Goal: Transaction & Acquisition: Purchase product/service

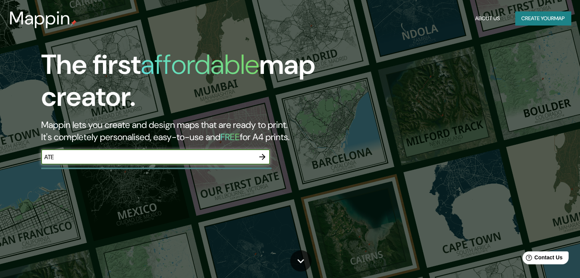
type input "ATE"
click at [189, 157] on input "ATE" at bounding box center [147, 157] width 213 height 9
click at [259, 155] on icon "button" at bounding box center [262, 156] width 9 height 9
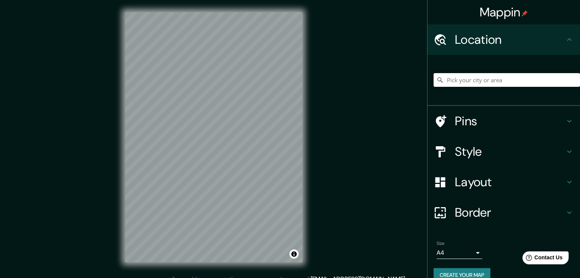
click at [443, 75] on input "Pick your city or area" at bounding box center [506, 80] width 146 height 14
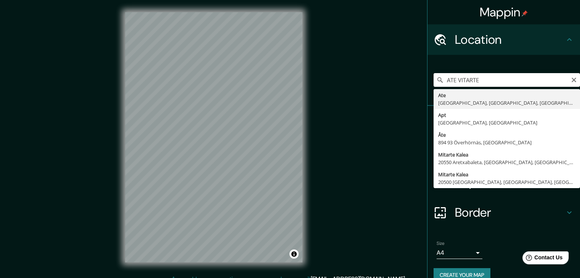
type input "Ate, [GEOGRAPHIC_DATA], [GEOGRAPHIC_DATA], [GEOGRAPHIC_DATA]"
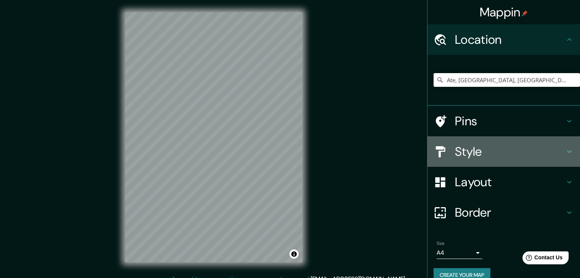
click at [503, 148] on h4 "Style" at bounding box center [510, 151] width 110 height 15
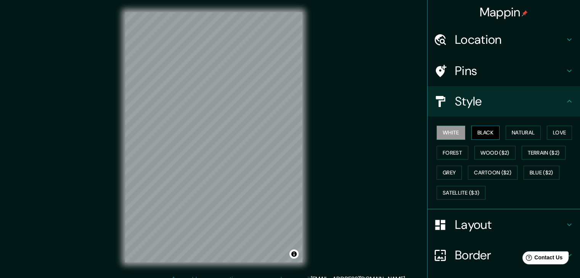
click at [476, 132] on button "Black" at bounding box center [485, 133] width 29 height 14
click at [76, 140] on div "Mappin Location Ate, [GEOGRAPHIC_DATA], [GEOGRAPHIC_DATA], [GEOGRAPHIC_DATA] Pi…" at bounding box center [290, 143] width 580 height 287
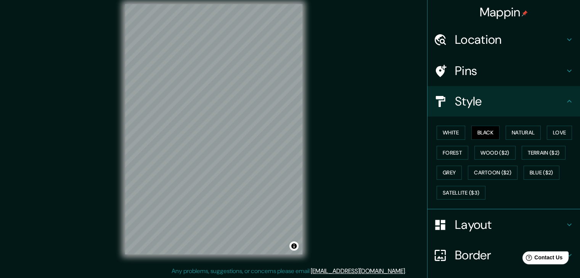
scroll to position [9, 0]
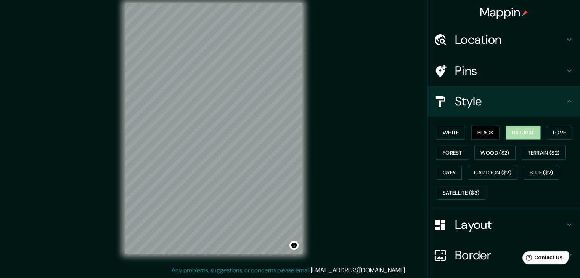
click at [531, 131] on button "Natural" at bounding box center [523, 133] width 35 height 14
click at [550, 141] on div "White Black Natural Love Forest Wood ($2) Terrain ($2) Grey Cartoon ($2) Blue (…" at bounding box center [506, 163] width 146 height 80
click at [551, 140] on div "White Black Natural Love Forest Wood ($2) Terrain ($2) Grey Cartoon ($2) Blue (…" at bounding box center [506, 163] width 146 height 80
click at [547, 135] on button "Love" at bounding box center [559, 133] width 25 height 14
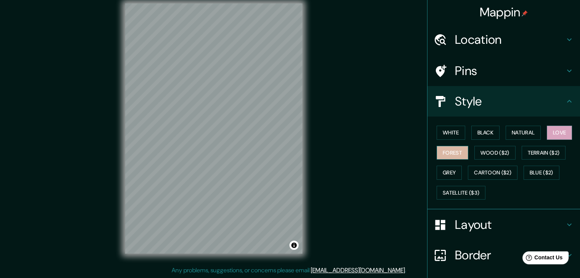
click at [437, 150] on button "Forest" at bounding box center [453, 153] width 32 height 14
click at [477, 154] on button "Wood ($2)" at bounding box center [494, 153] width 41 height 14
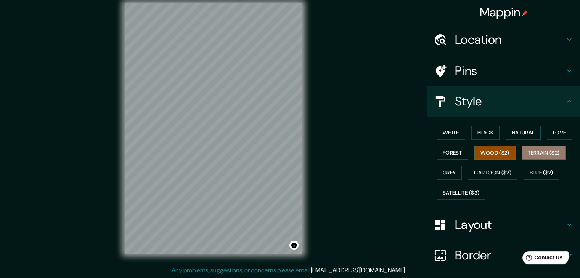
click at [522, 155] on button "Terrain ($2)" at bounding box center [544, 153] width 44 height 14
click at [494, 153] on button "Wood ($2)" at bounding box center [494, 153] width 41 height 14
click at [437, 168] on button "Grey" at bounding box center [449, 173] width 25 height 14
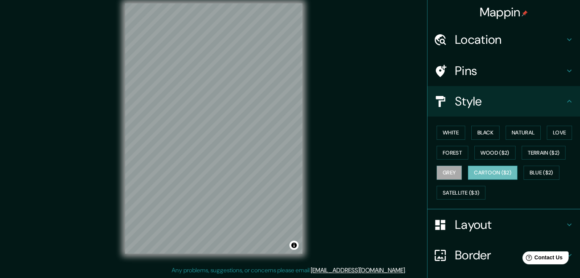
drag, startPoint x: 462, startPoint y: 172, endPoint x: 468, endPoint y: 173, distance: 6.0
click at [465, 173] on div "White Black Natural Love Forest Wood ($2) Terrain ($2) Grey Cartoon ($2) Blue (…" at bounding box center [506, 163] width 146 height 80
click at [471, 174] on button "Cartoon ($2)" at bounding box center [493, 173] width 50 height 14
click at [544, 174] on button "Blue ($2)" at bounding box center [541, 173] width 36 height 14
click at [49, 144] on div "Mappin Location Ate, [GEOGRAPHIC_DATA], [GEOGRAPHIC_DATA], [GEOGRAPHIC_DATA] Pi…" at bounding box center [290, 134] width 580 height 287
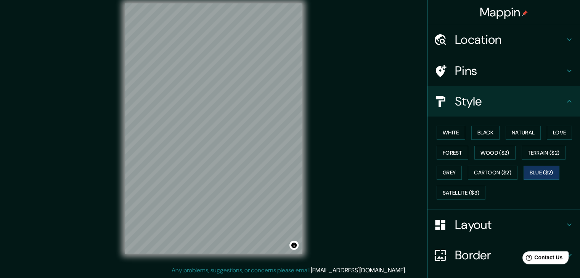
click at [109, 135] on div "Mappin Location Ate, [GEOGRAPHIC_DATA], [GEOGRAPHIC_DATA], [GEOGRAPHIC_DATA] Pi…" at bounding box center [290, 134] width 580 height 287
click at [453, 192] on button "Satellite ($3)" at bounding box center [461, 193] width 49 height 14
click at [107, 190] on div "Mappin Location Ate, [GEOGRAPHIC_DATA], [GEOGRAPHIC_DATA], [GEOGRAPHIC_DATA] Pi…" at bounding box center [290, 134] width 580 height 287
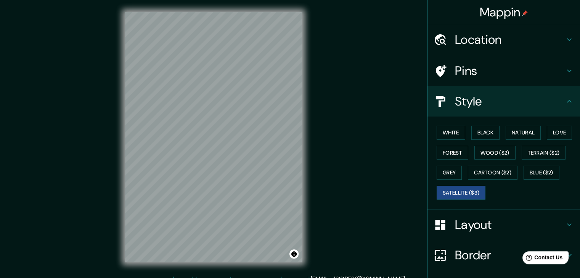
scroll to position [0, 0]
click at [545, 174] on button "Blue ($2)" at bounding box center [541, 173] width 36 height 14
click at [450, 192] on button "Satellite ($3)" at bounding box center [461, 193] width 49 height 14
